Goal: Information Seeking & Learning: Learn about a topic

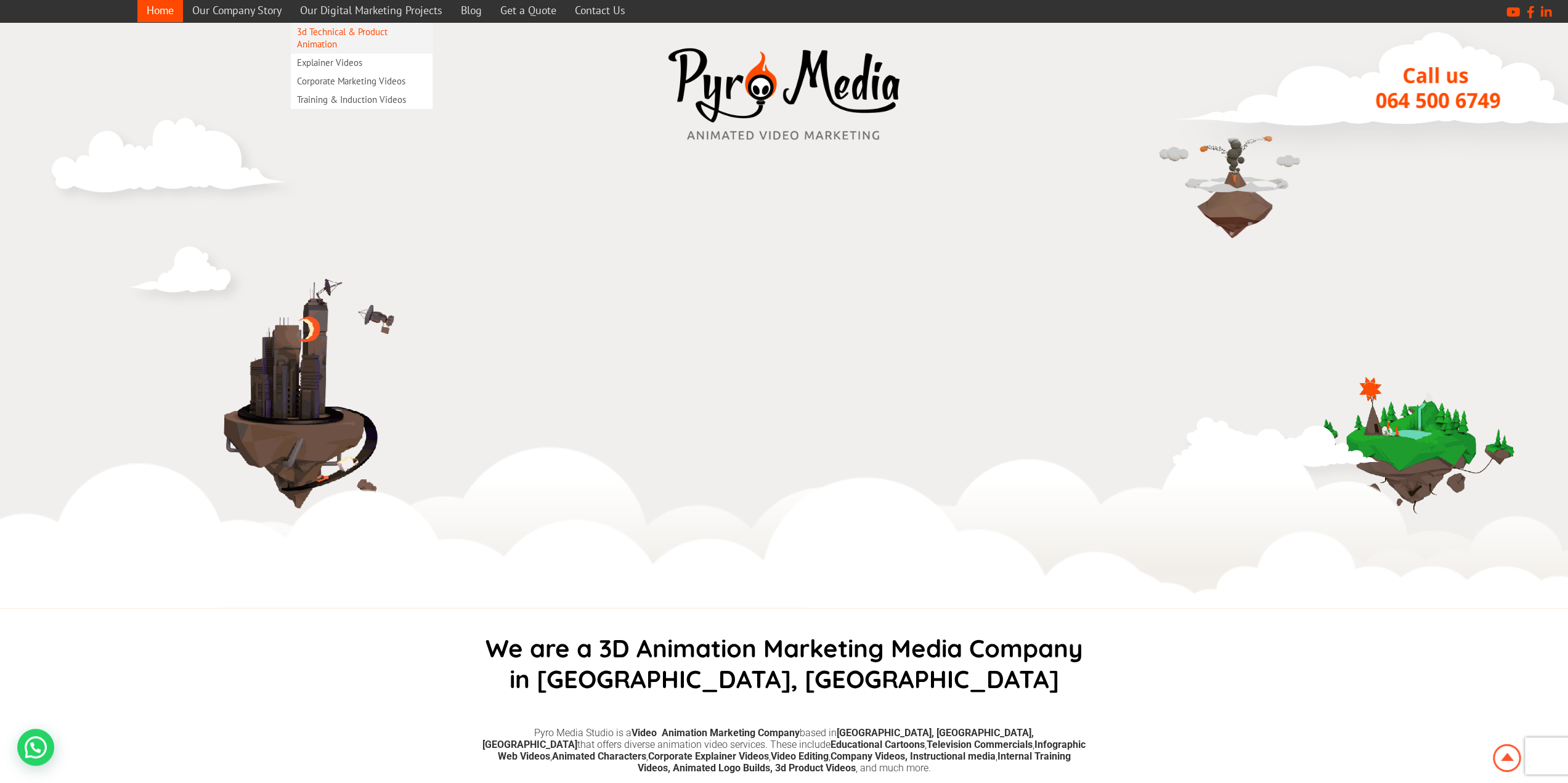
click at [360, 35] on link "3d Technical & Product Animation" at bounding box center [362, 38] width 142 height 31
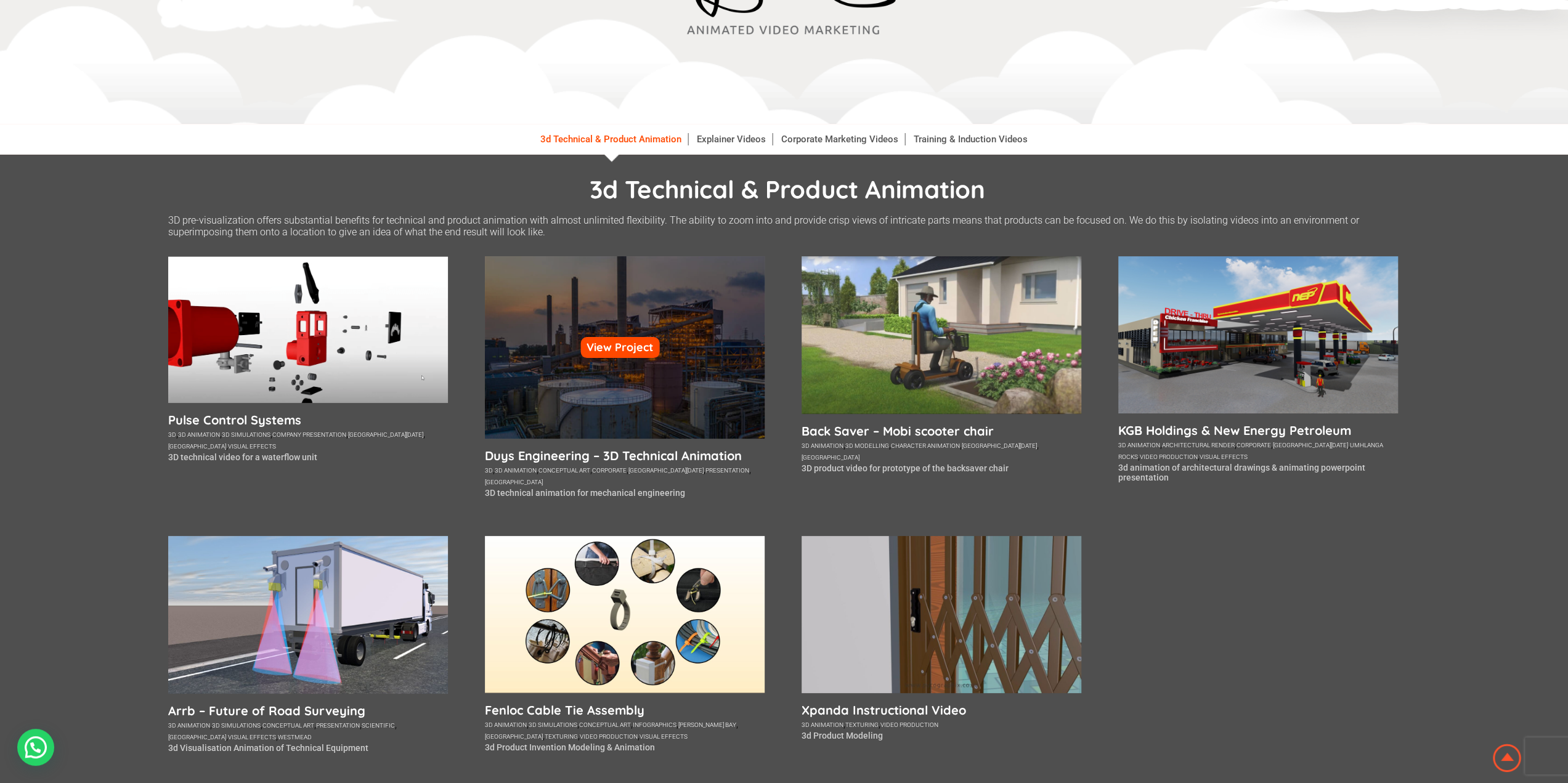
scroll to position [185, 0]
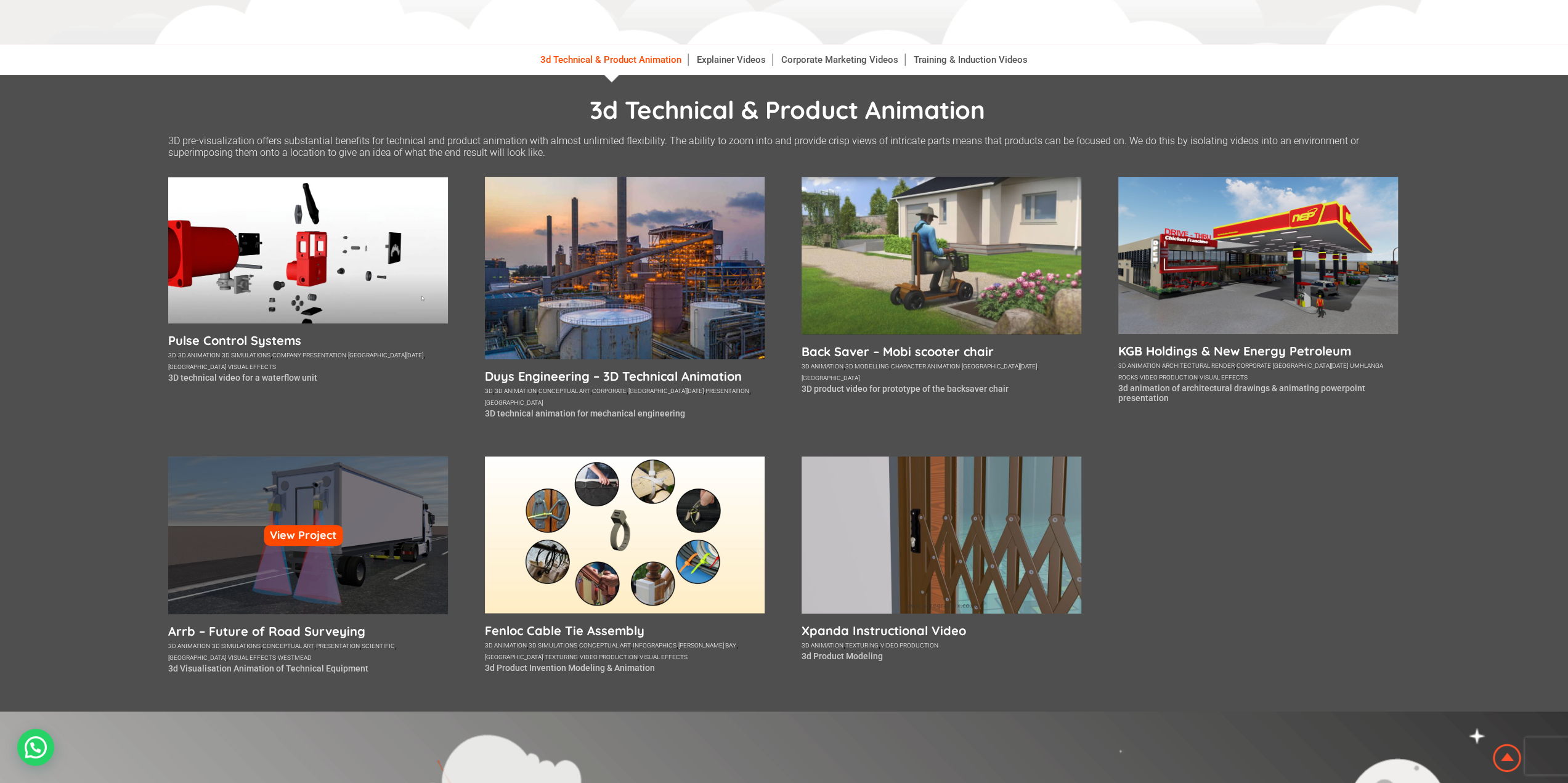
click at [309, 559] on div "View Project" at bounding box center [308, 535] width 279 height 157
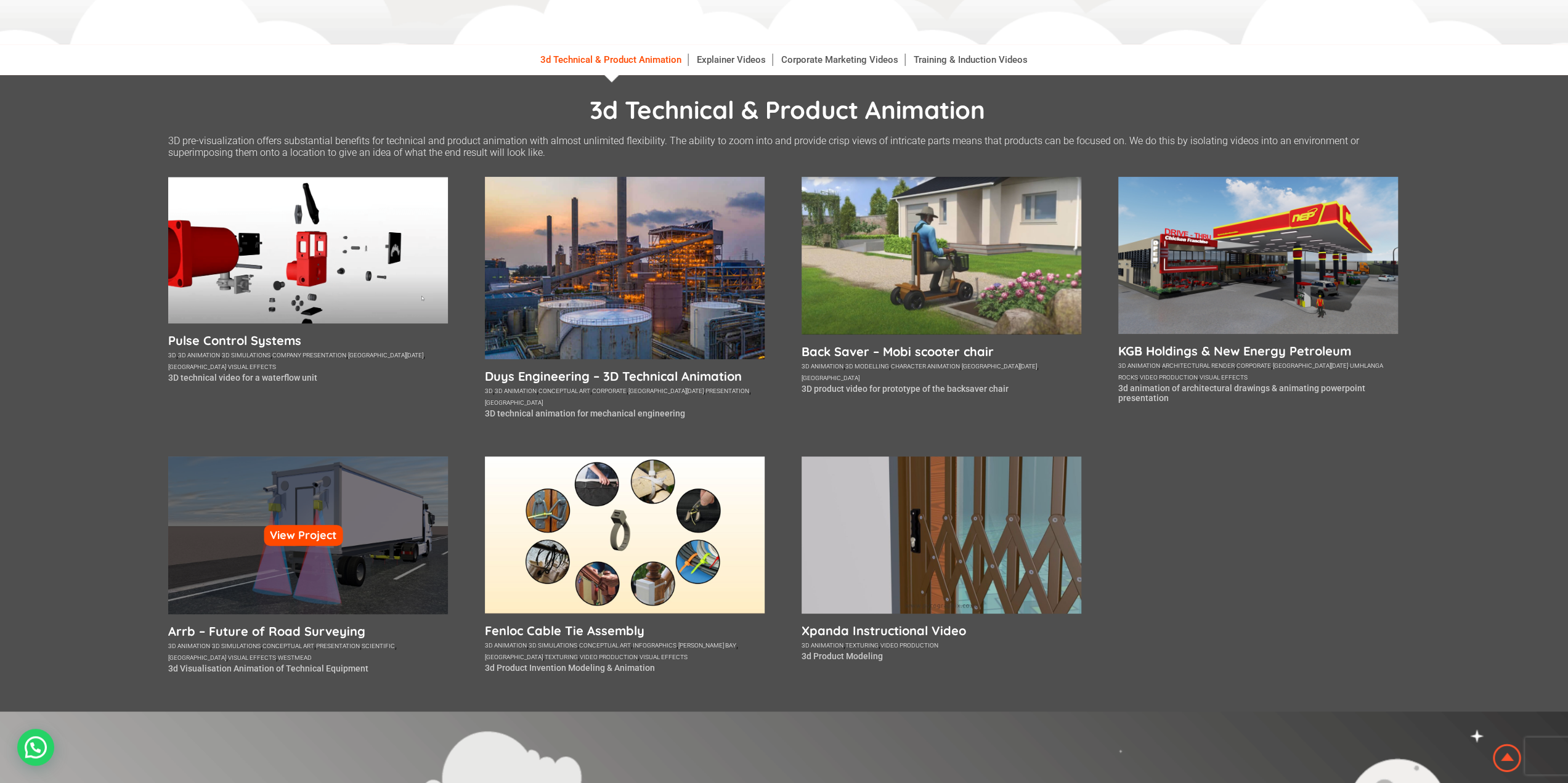
click at [302, 611] on div "View Project" at bounding box center [308, 535] width 279 height 157
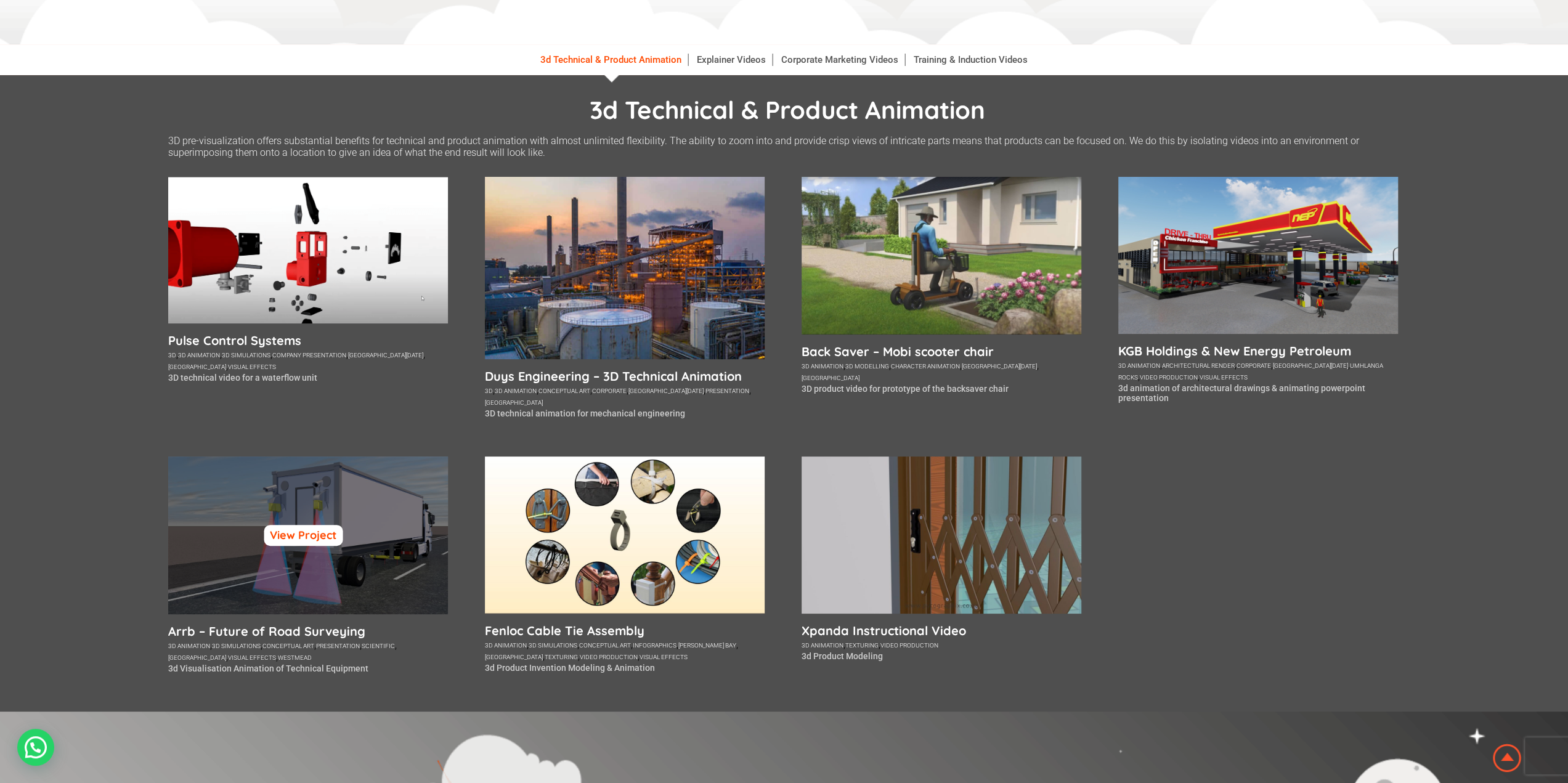
click at [313, 534] on link "View Project" at bounding box center [302, 535] width 79 height 21
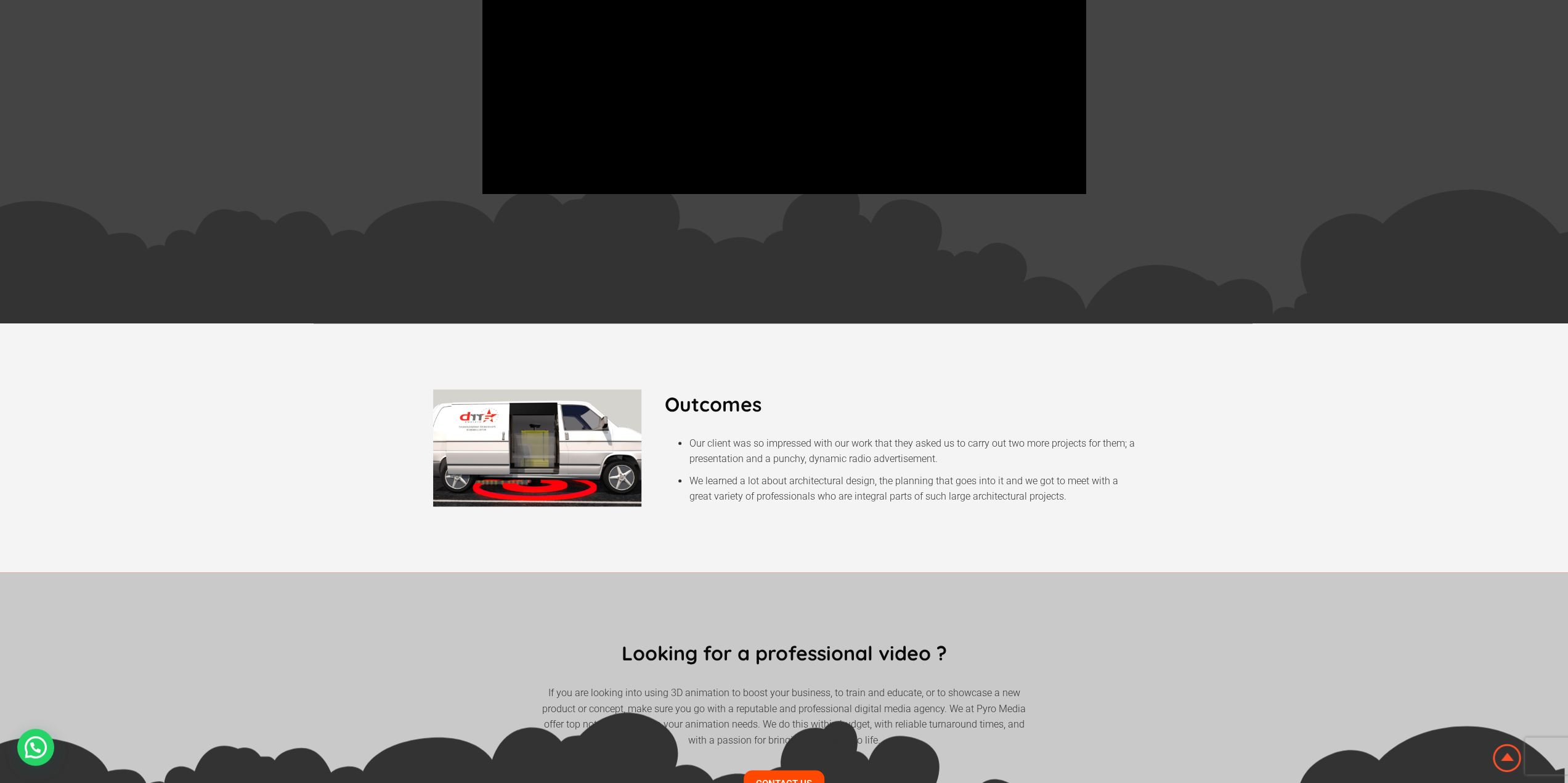
scroll to position [1355, 0]
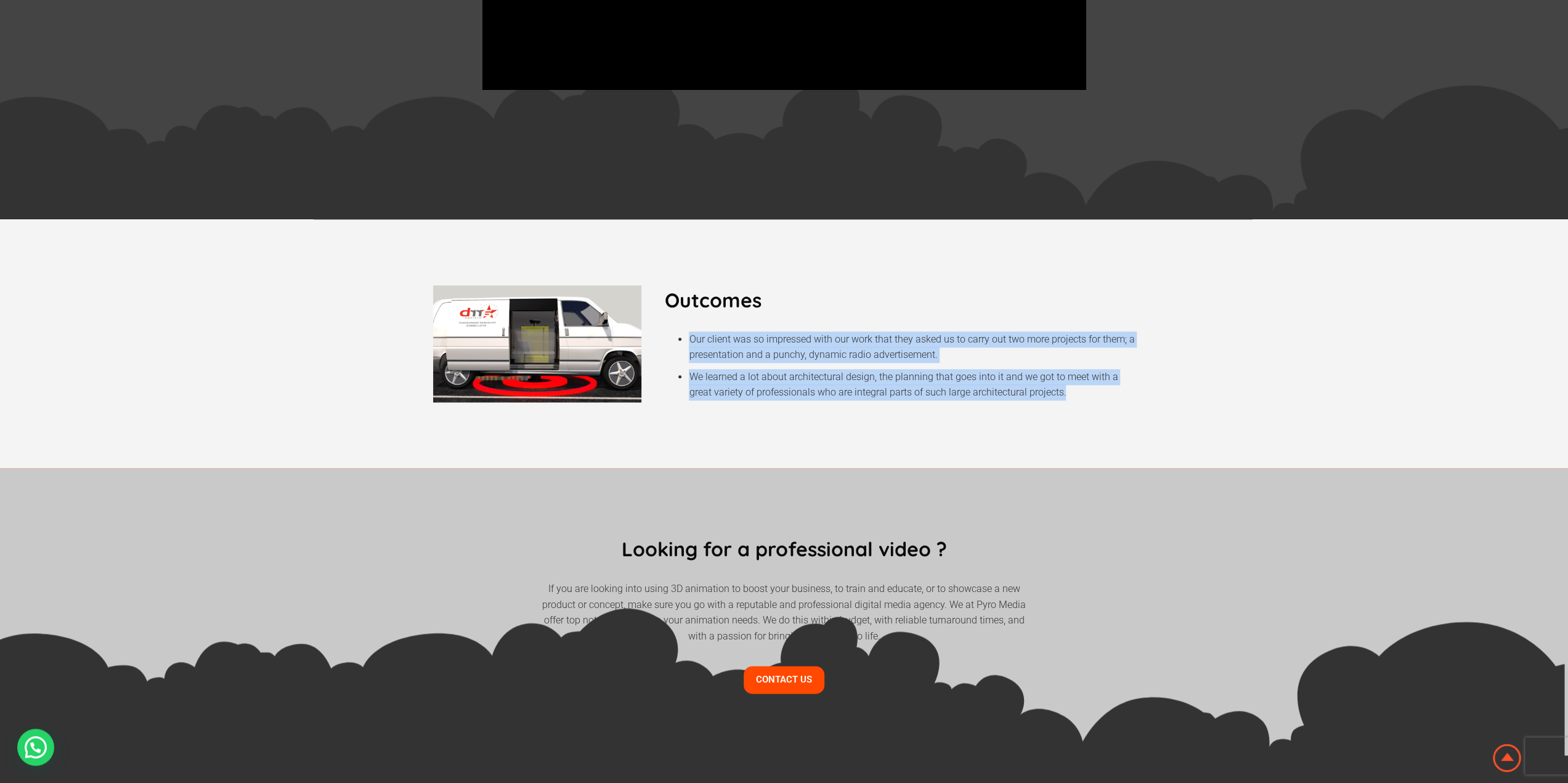
drag, startPoint x: 691, startPoint y: 341, endPoint x: 1105, endPoint y: 398, distance: 417.9
click at [1105, 398] on ul "Our client was so impressed with our work that they asked us to carry out two m…" at bounding box center [899, 366] width 471 height 69
copy ul "Our client was so impressed with our work that they asked us to carry out two m…"
